Goal: Navigation & Orientation: Find specific page/section

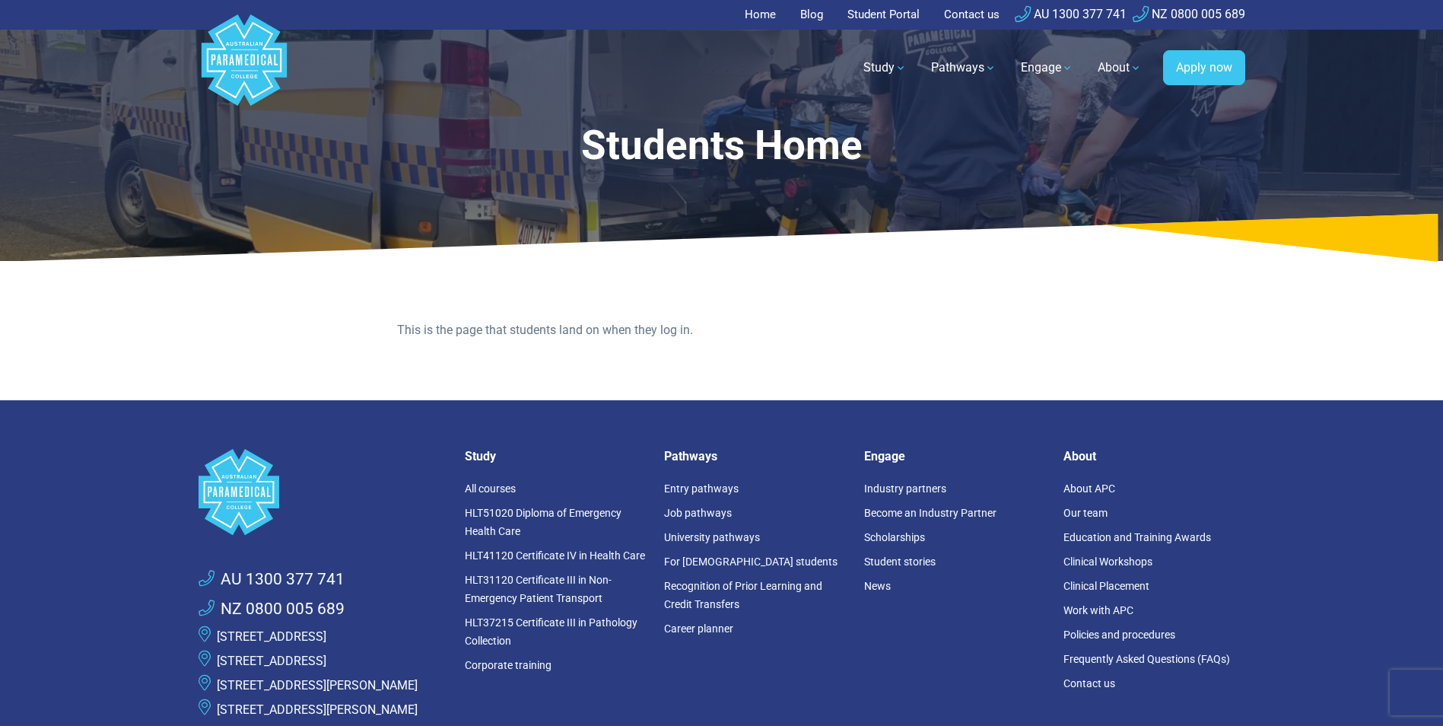
click at [896, 7] on link "Student Portal" at bounding box center [883, 15] width 91 height 30
click at [885, 2] on link "Student Portal" at bounding box center [883, 15] width 91 height 30
